Goal: Task Accomplishment & Management: Manage account settings

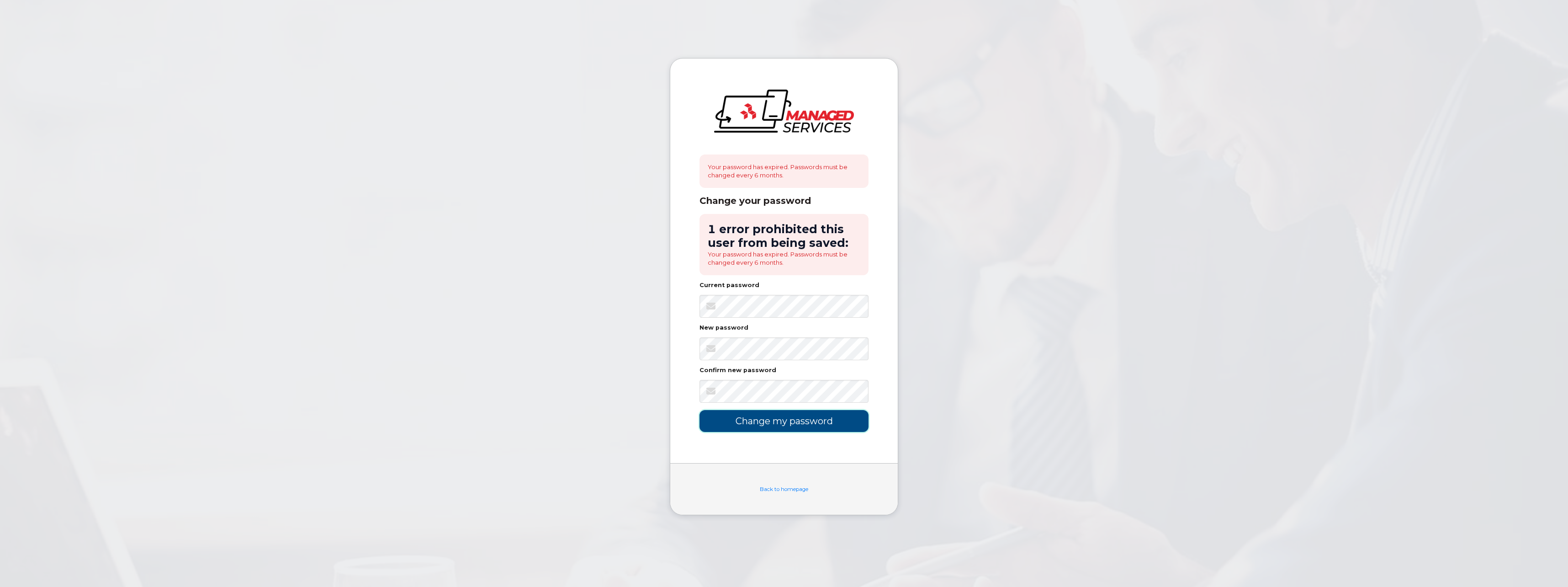
click at [772, 420] on input "Change my password" at bounding box center [783, 420] width 169 height 21
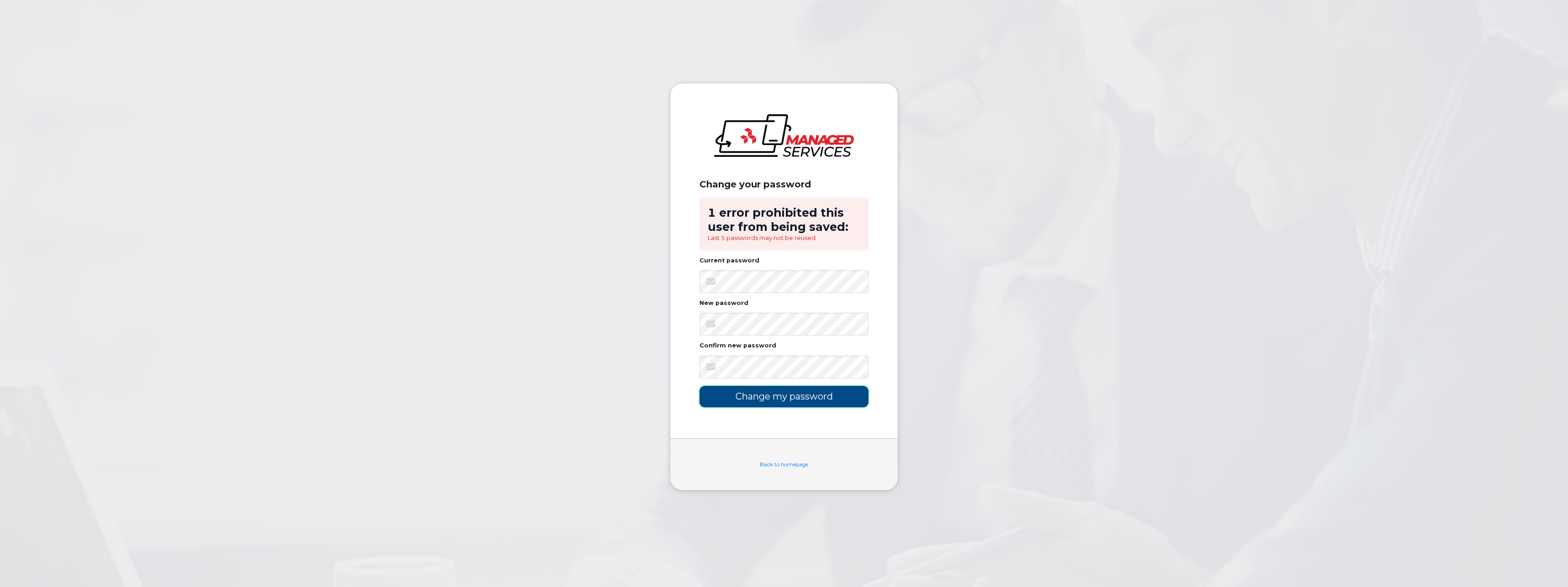
click at [757, 396] on input "Change my password" at bounding box center [783, 396] width 169 height 21
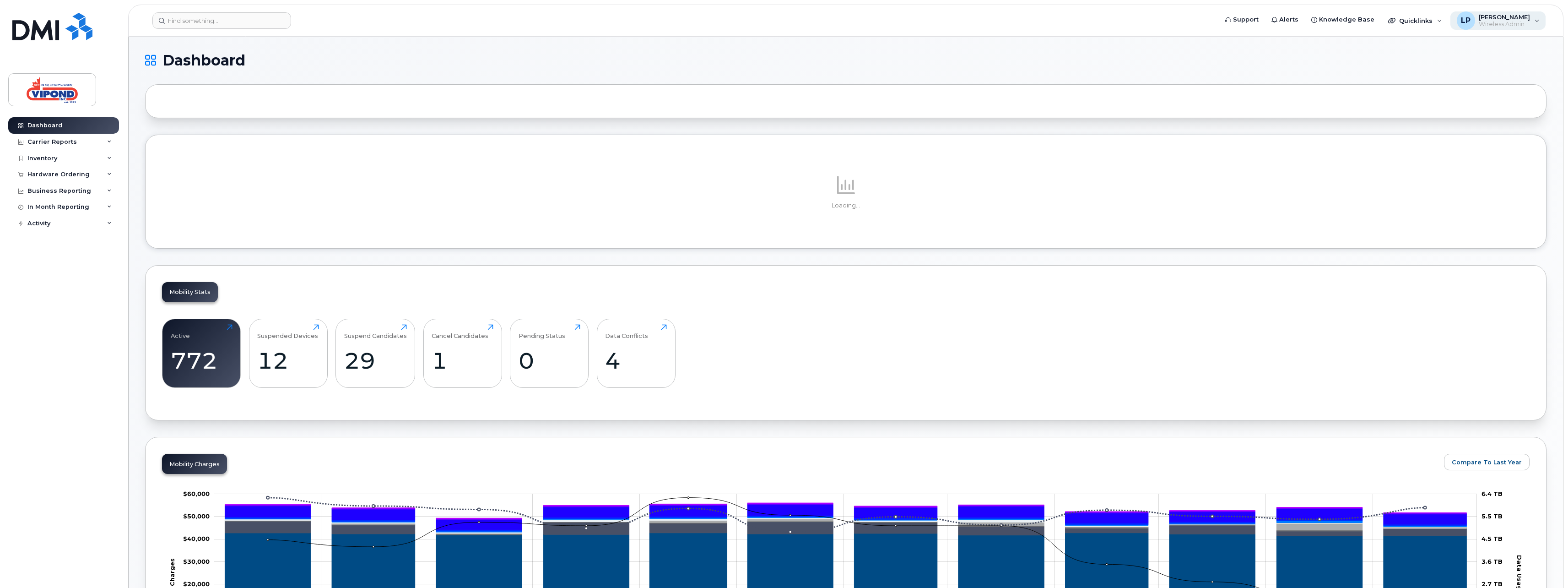
click at [1484, 20] on span "Lucas Pontes" at bounding box center [1504, 17] width 51 height 7
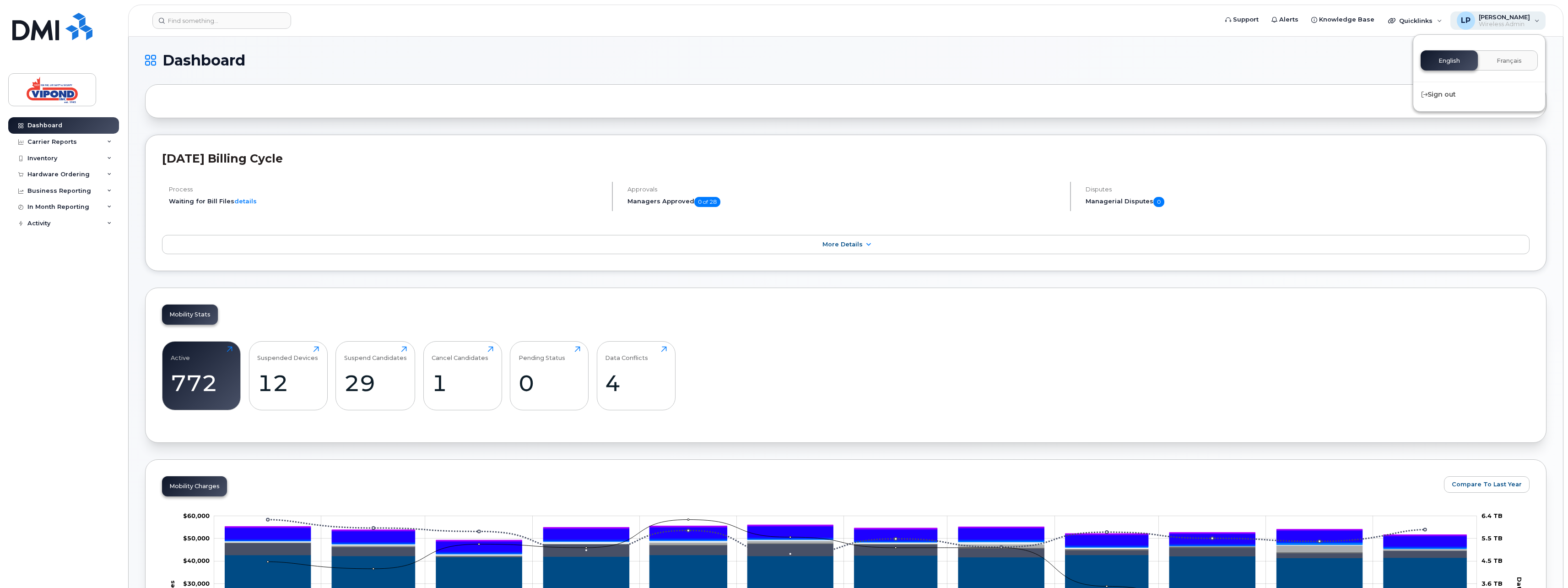
click at [1484, 20] on span "Lucas Pontes" at bounding box center [1504, 17] width 51 height 7
click at [1344, 16] on span "Knowledge Base" at bounding box center [1347, 19] width 55 height 9
click at [40, 172] on div "Hardware Ordering" at bounding box center [59, 174] width 62 height 7
click at [40, 173] on div "Hardware Ordering" at bounding box center [59, 174] width 62 height 7
click at [1420, 23] on span "Quicklinks" at bounding box center [1415, 21] width 33 height 7
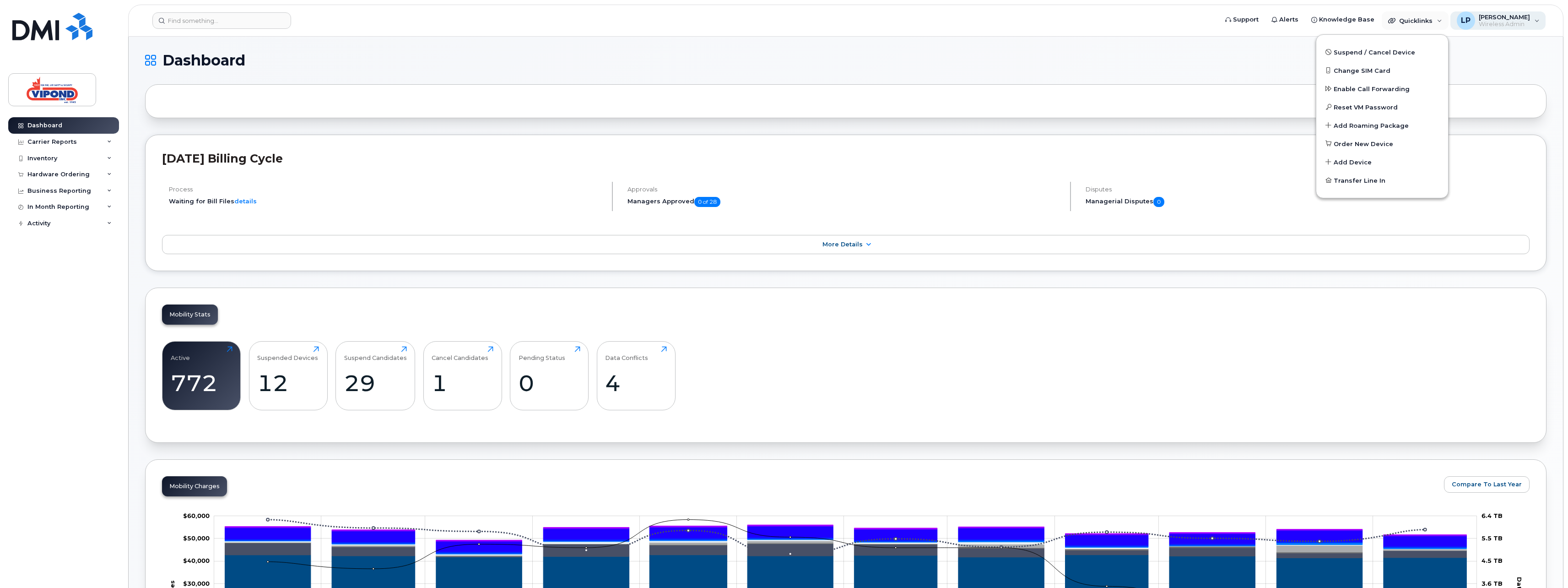
click at [1530, 22] on div "LP Lucas Pontes Wireless Admin" at bounding box center [1498, 21] width 96 height 18
click at [1259, 16] on span "Support" at bounding box center [1246, 19] width 25 height 9
